Goal: Task Accomplishment & Management: Complete application form

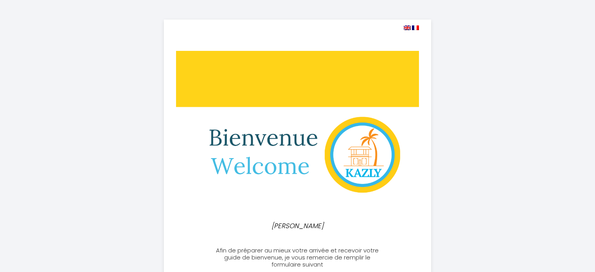
select select
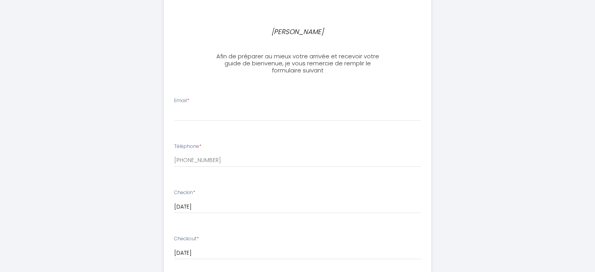
scroll to position [196, 0]
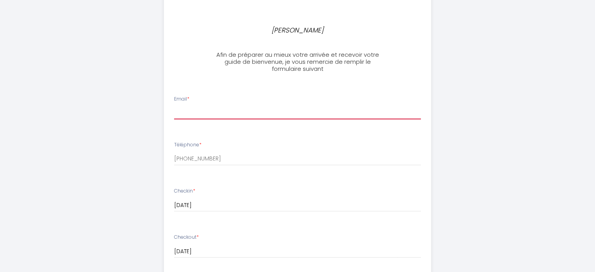
click at [282, 117] on input "Email *" at bounding box center [297, 112] width 247 height 14
type input "[EMAIL_ADDRESS][DOMAIN_NAME]"
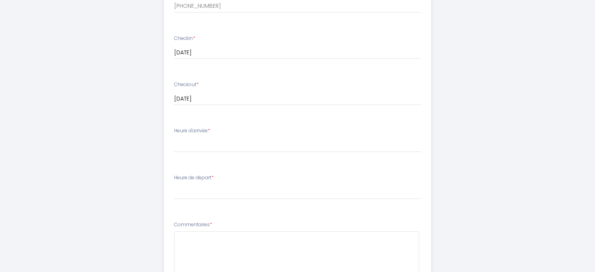
scroll to position [352, 0]
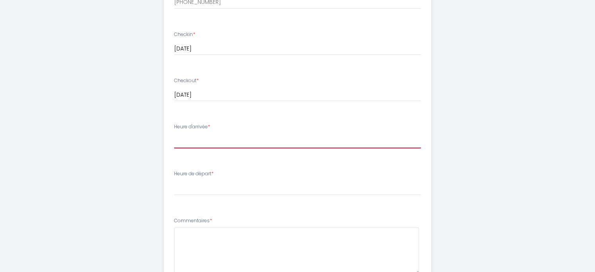
click at [252, 141] on select "14:00 14:30 15:00 15:30 16:00 16:30 17:00 17:30 18:00 18:30 19:00 19:30 20:00 2…" at bounding box center [297, 140] width 247 height 15
select select "14:00"
click at [174, 133] on select "14:00 14:30 15:00 15:30 16:00 16:30 17:00 17:30 18:00 18:30 19:00 19:30 20:00 2…" at bounding box center [297, 140] width 247 height 15
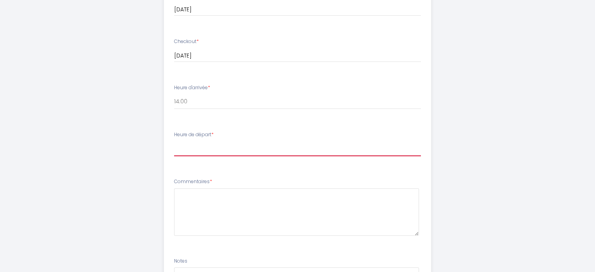
click at [236, 149] on select "00:00 00:30 01:00 01:30 02:00 02:30 03:00 03:30 04:00 04:30 05:00 05:30 06:00 0…" at bounding box center [297, 148] width 247 height 15
select select "11:00"
click at [174, 141] on select "00:00 00:30 01:00 01:30 02:00 02:30 03:00 03:30 04:00 04:30 05:00 05:30 06:00 0…" at bounding box center [297, 148] width 247 height 15
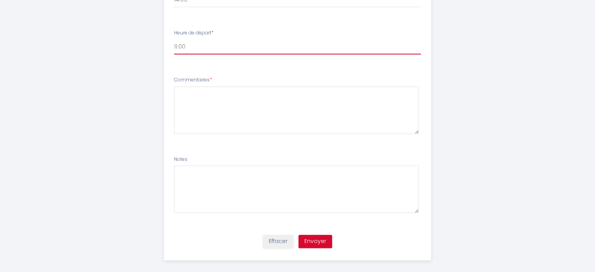
scroll to position [500, 0]
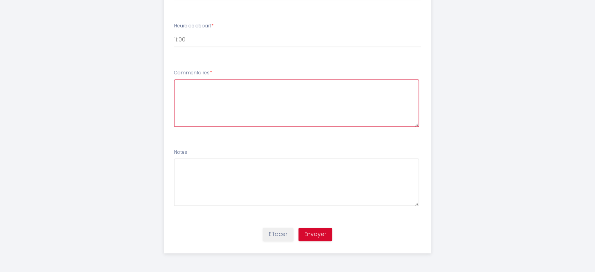
click at [227, 98] on textarea at bounding box center [296, 102] width 245 height 47
type textarea "P"
type textarea "c"
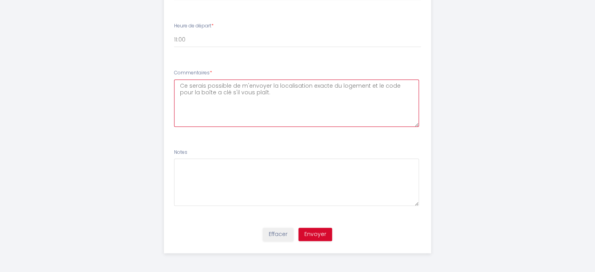
type textarea "Ce serais possible de m'envoyer la localisation exacte du logement et le code p…"
click at [309, 228] on button "Envoyer" at bounding box center [315, 234] width 34 height 13
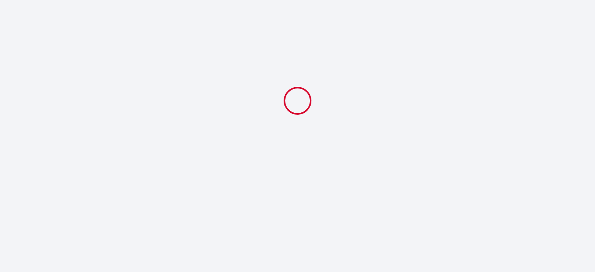
scroll to position [0, 0]
select select "11:00"
